Goal: Information Seeking & Learning: Learn about a topic

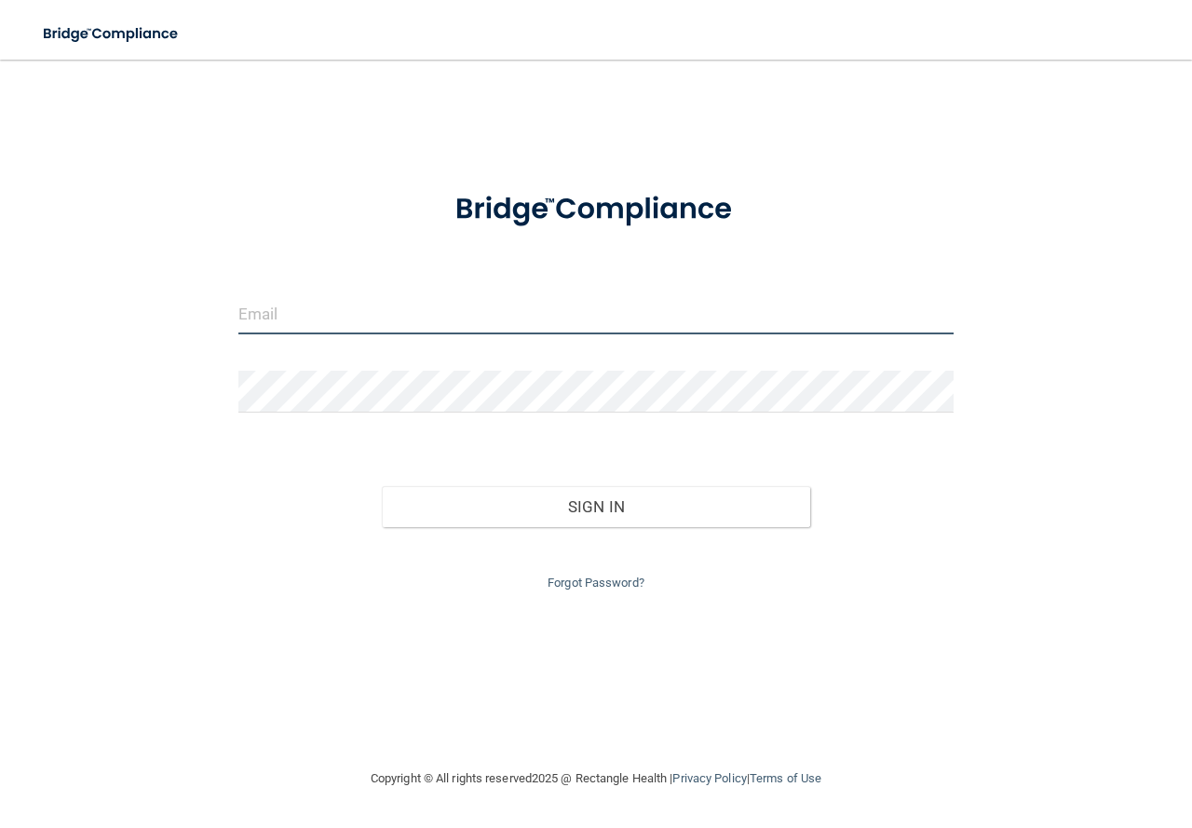
click at [322, 296] on input "email" at bounding box center [595, 313] width 715 height 42
type input "[EMAIL_ADDRESS][DOMAIN_NAME]"
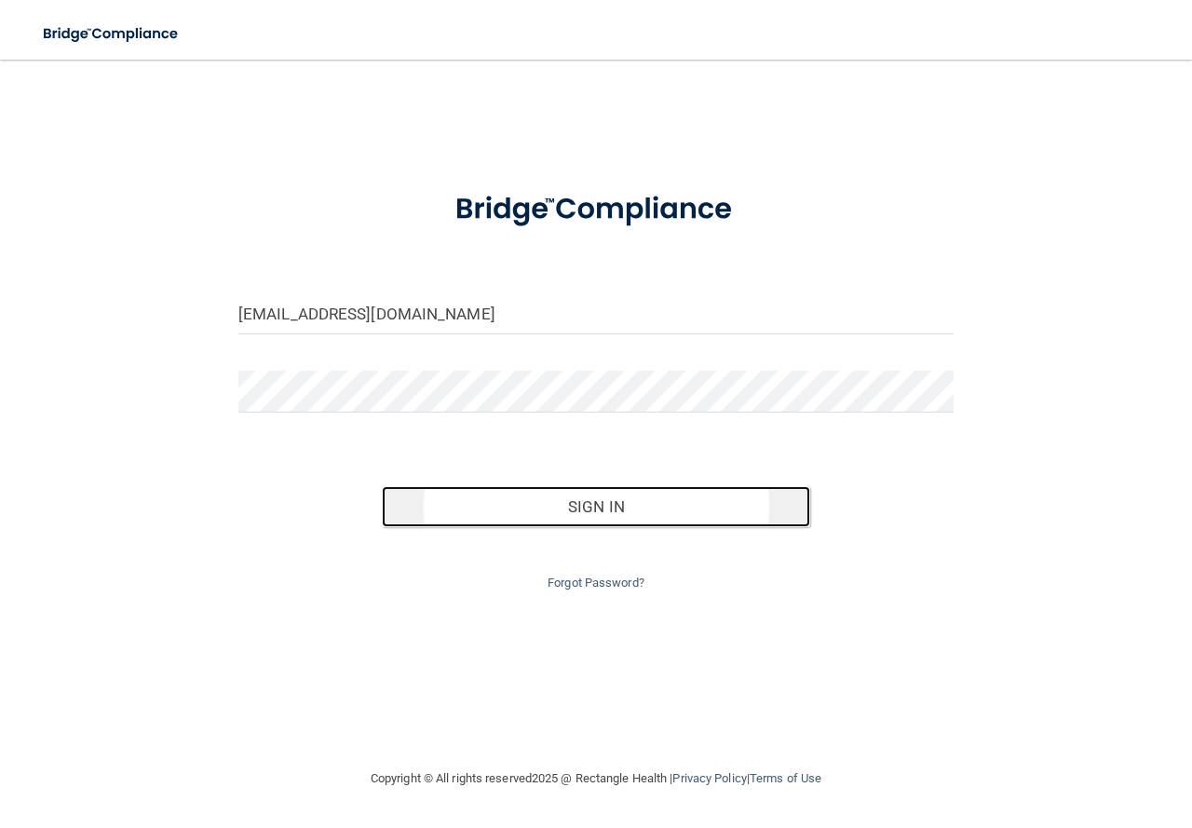
click at [516, 501] on button "Sign In" at bounding box center [596, 506] width 429 height 41
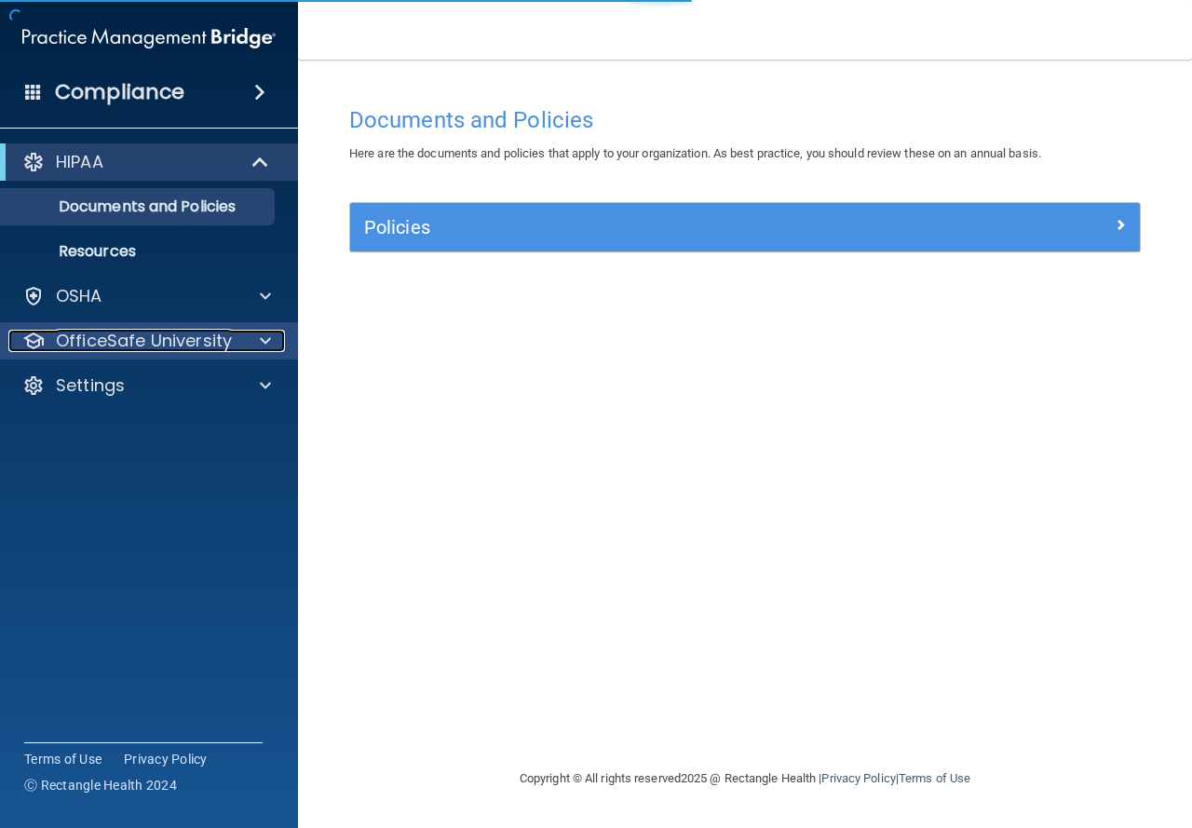
click at [261, 332] on span at bounding box center [265, 341] width 11 height 22
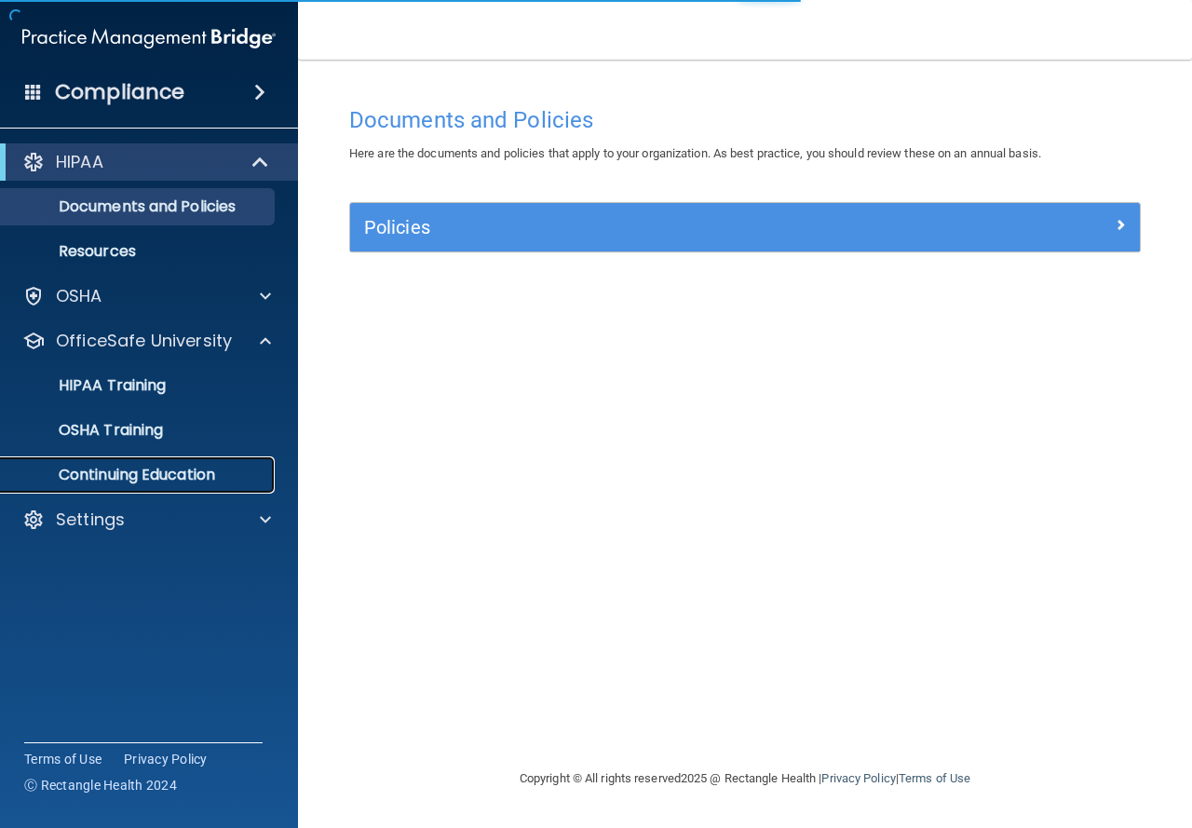
click at [155, 484] on p "Continuing Education" at bounding box center [139, 475] width 254 height 19
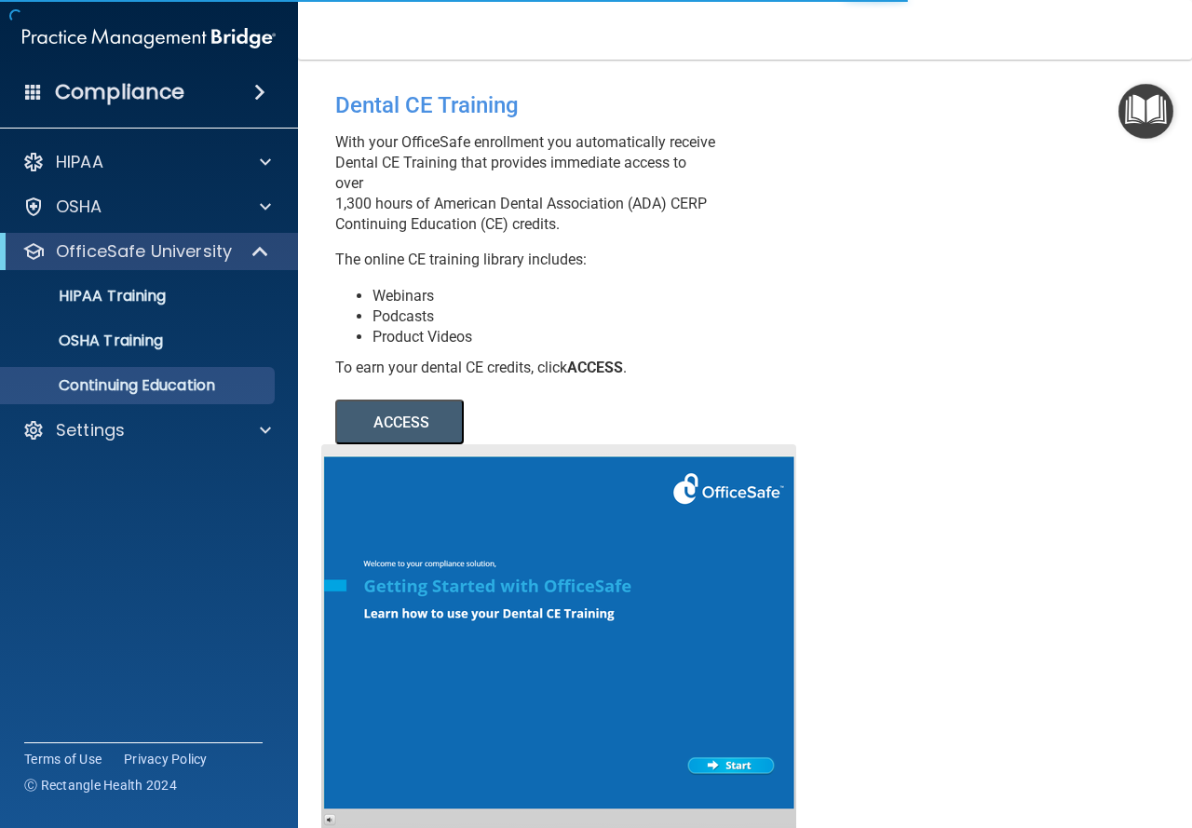
click at [458, 433] on button "ACCESS" at bounding box center [399, 422] width 129 height 45
click at [413, 444] on button "ACCESS" at bounding box center [399, 422] width 129 height 45
